Goal: Book appointment/travel/reservation

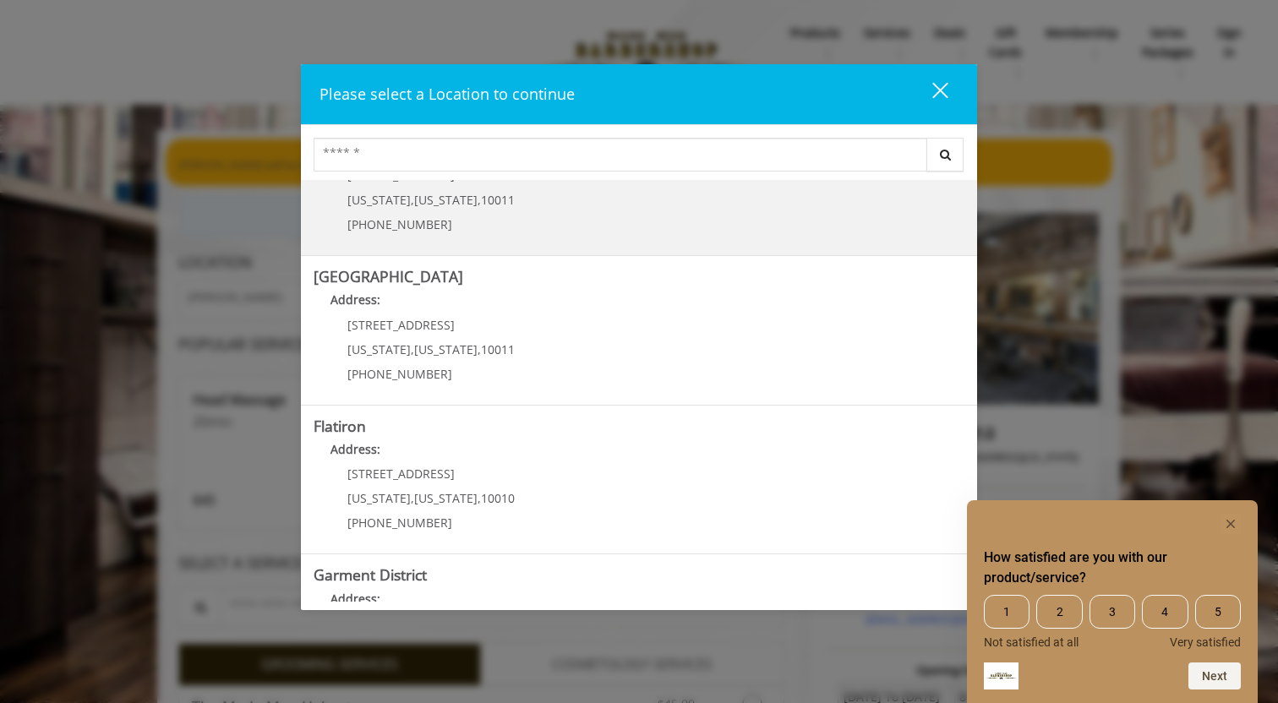
scroll to position [237, 0]
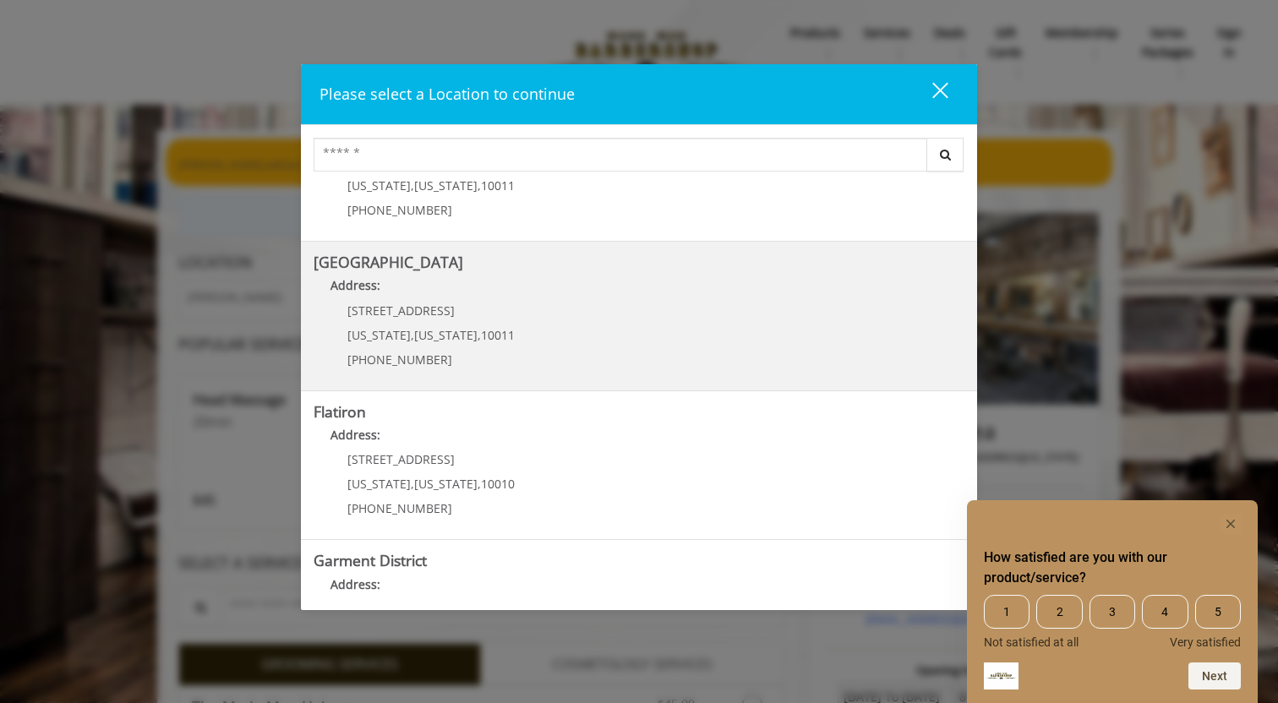
click at [360, 296] on Street "Address:" at bounding box center [639, 289] width 651 height 27
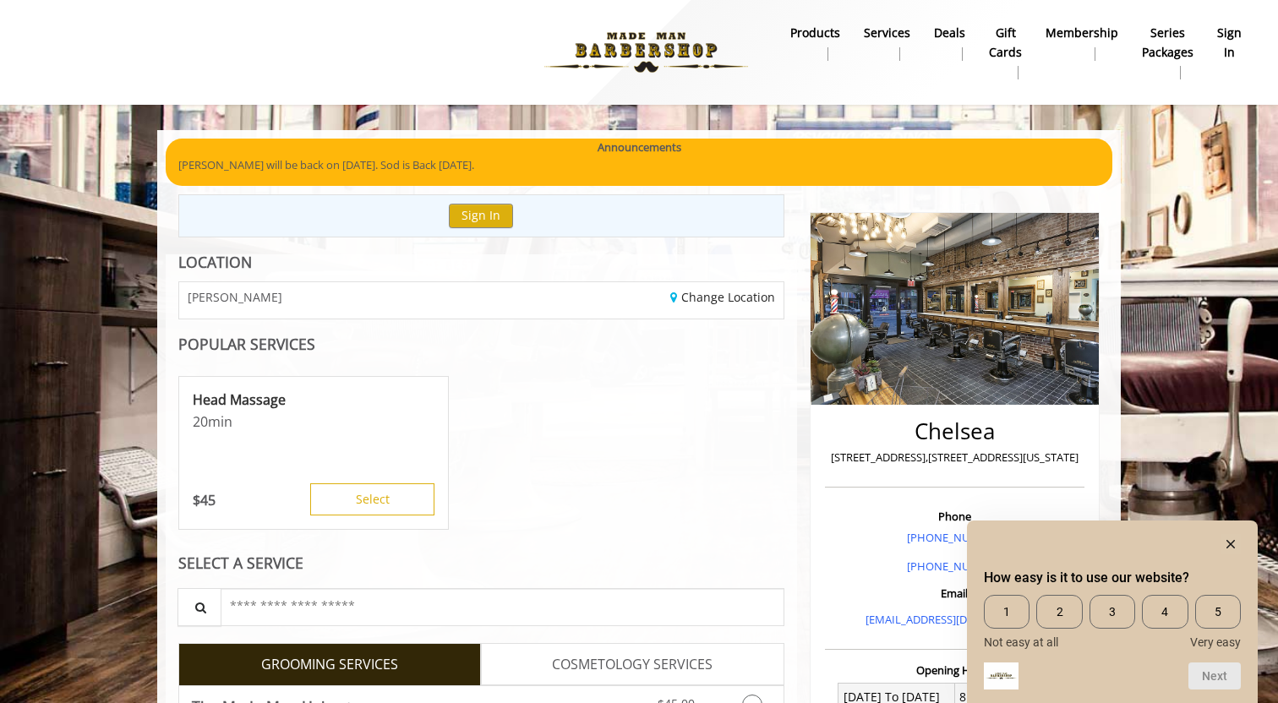
scroll to position [63, 0]
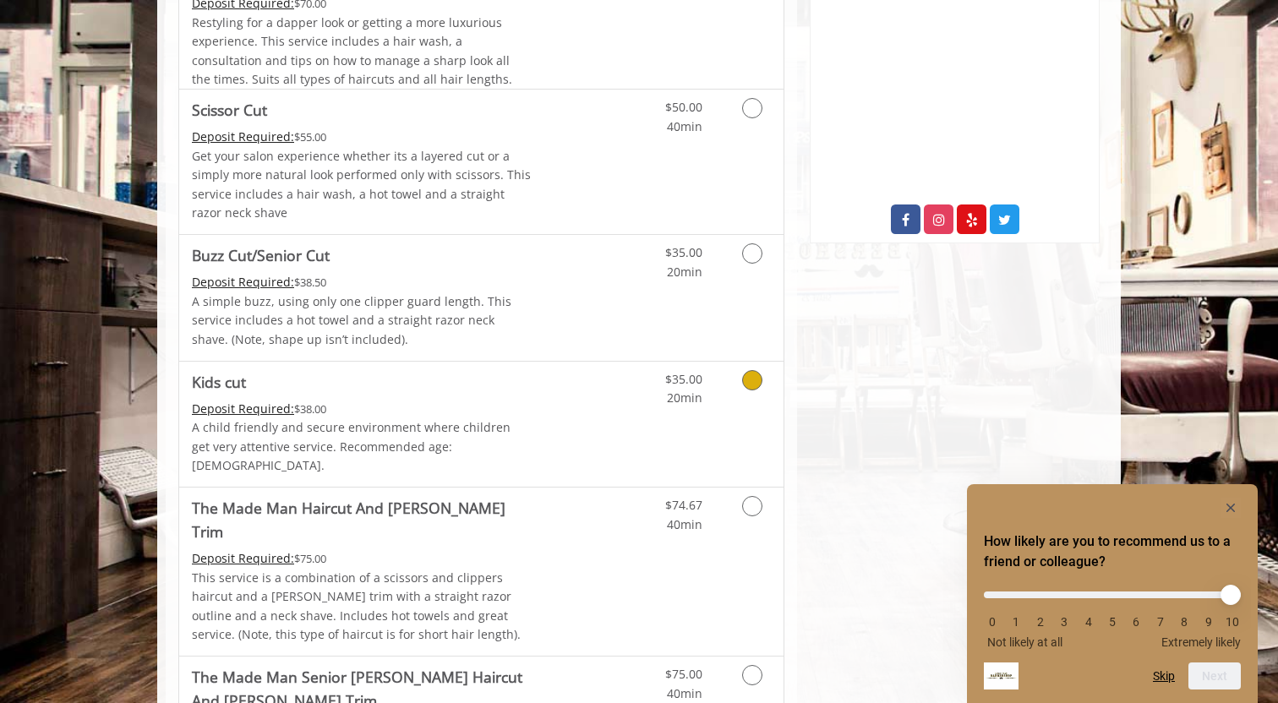
scroll to position [811, 0]
